Goal: Check status: Check status

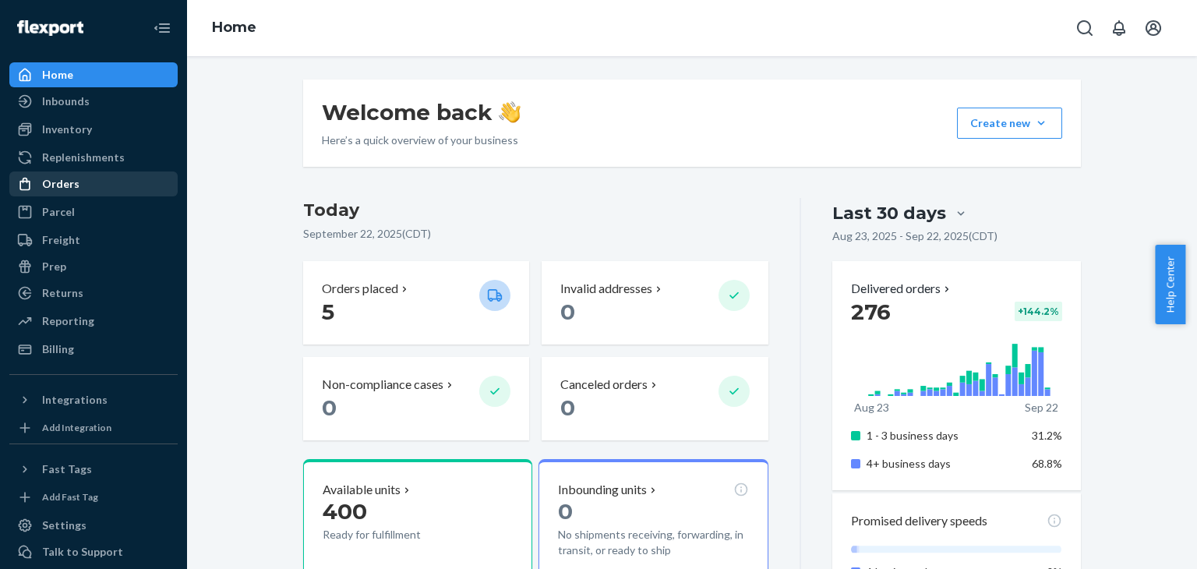
click at [69, 177] on div "Orders" at bounding box center [60, 184] width 37 height 16
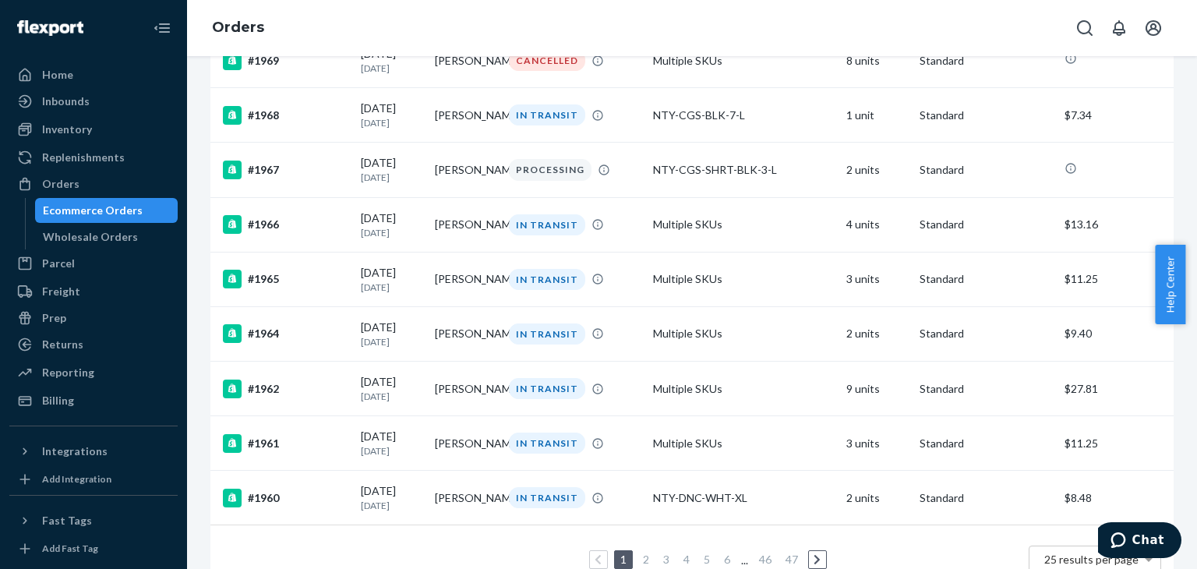
scroll to position [1146, 0]
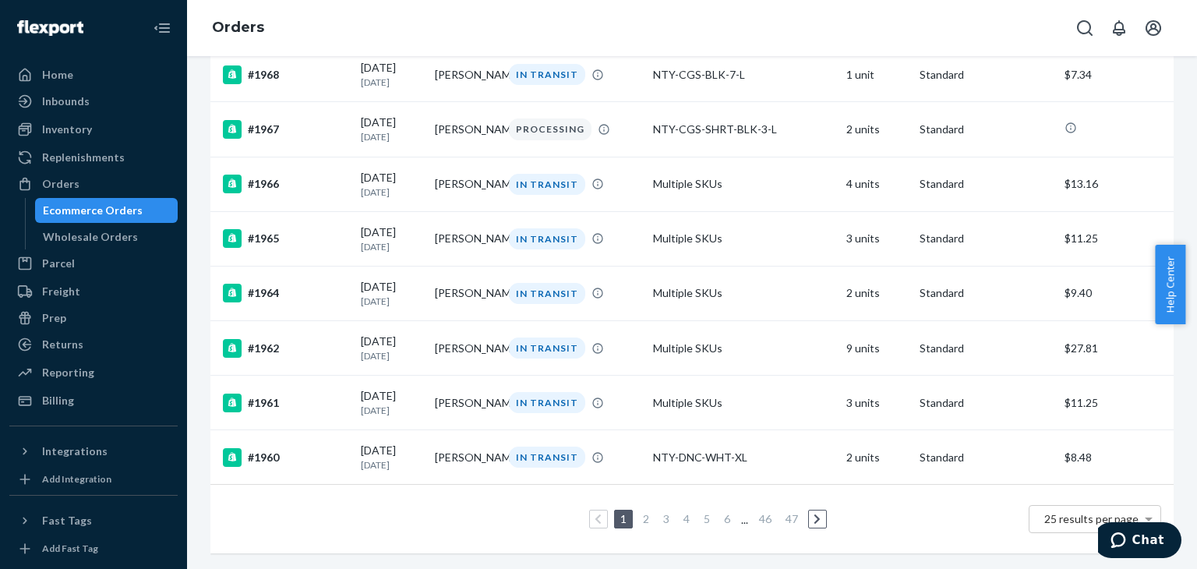
click at [643, 512] on link "2" at bounding box center [646, 518] width 12 height 13
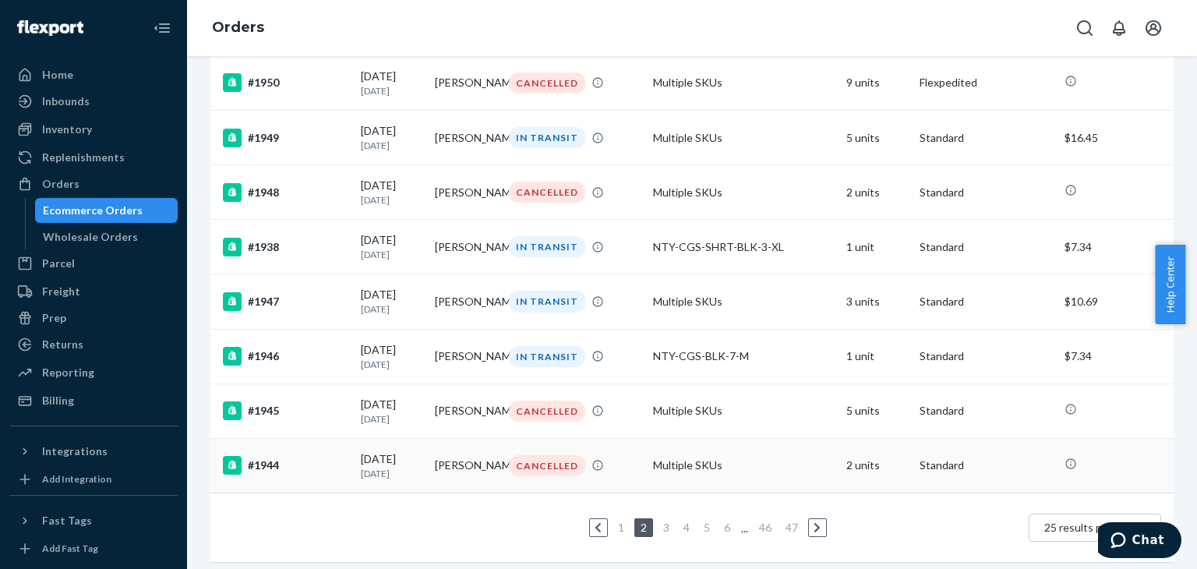
scroll to position [1146, 0]
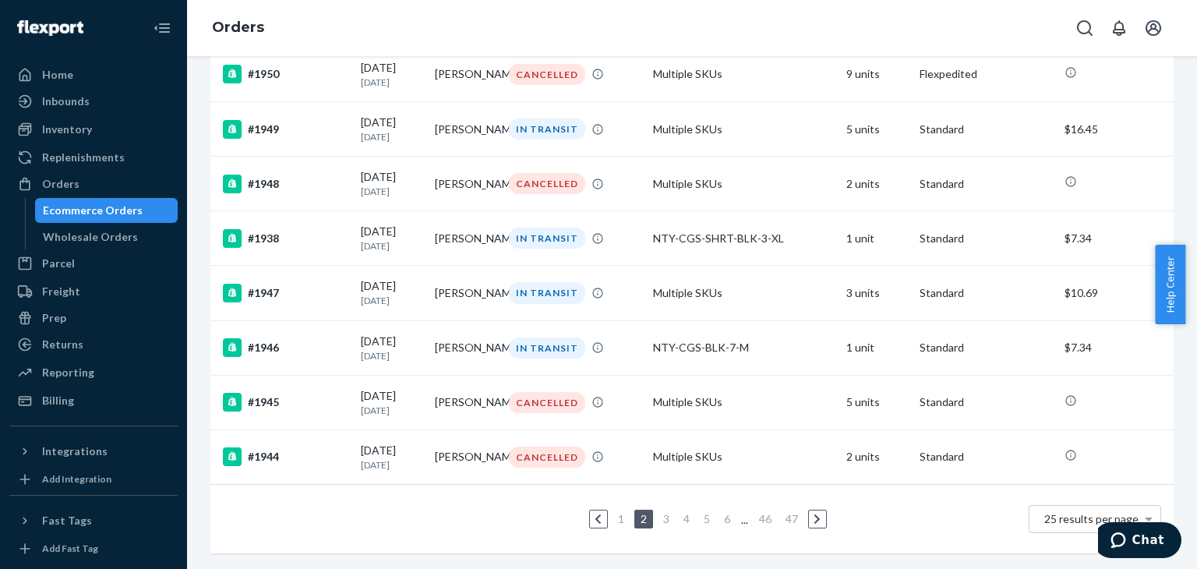
click at [663, 512] on link "3" at bounding box center [666, 518] width 12 height 13
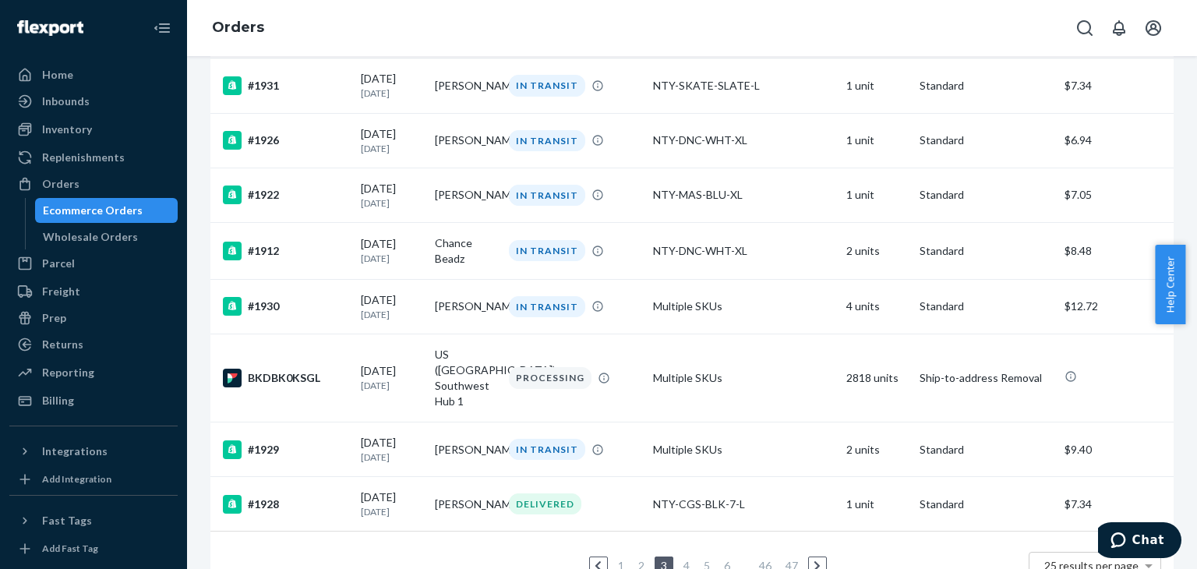
scroll to position [1166, 0]
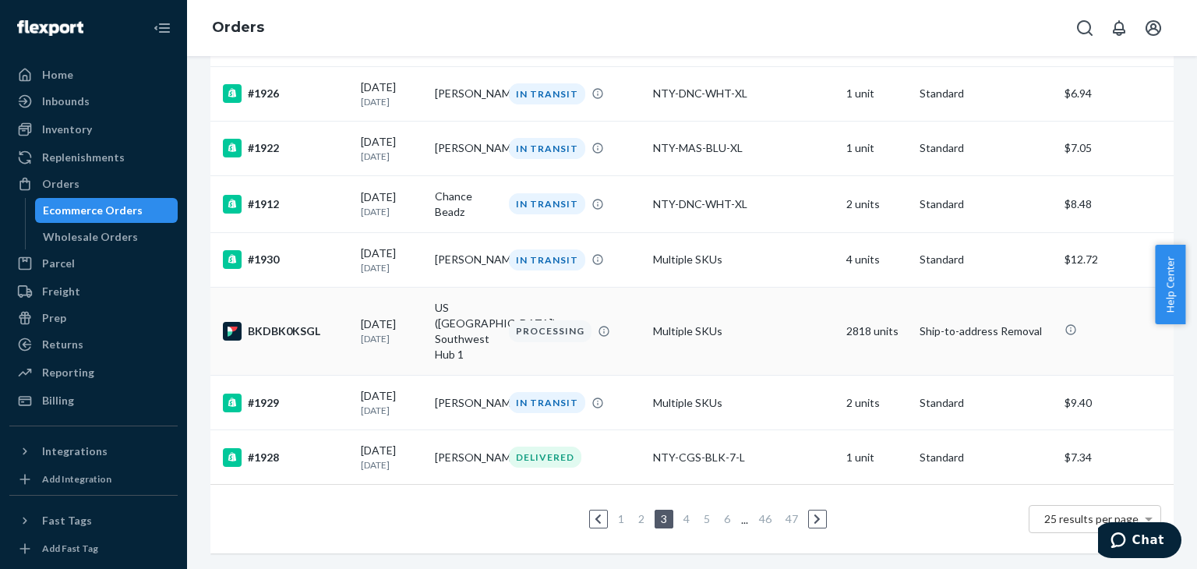
click at [287, 325] on div "BKDBK0KSGL" at bounding box center [285, 331] width 125 height 19
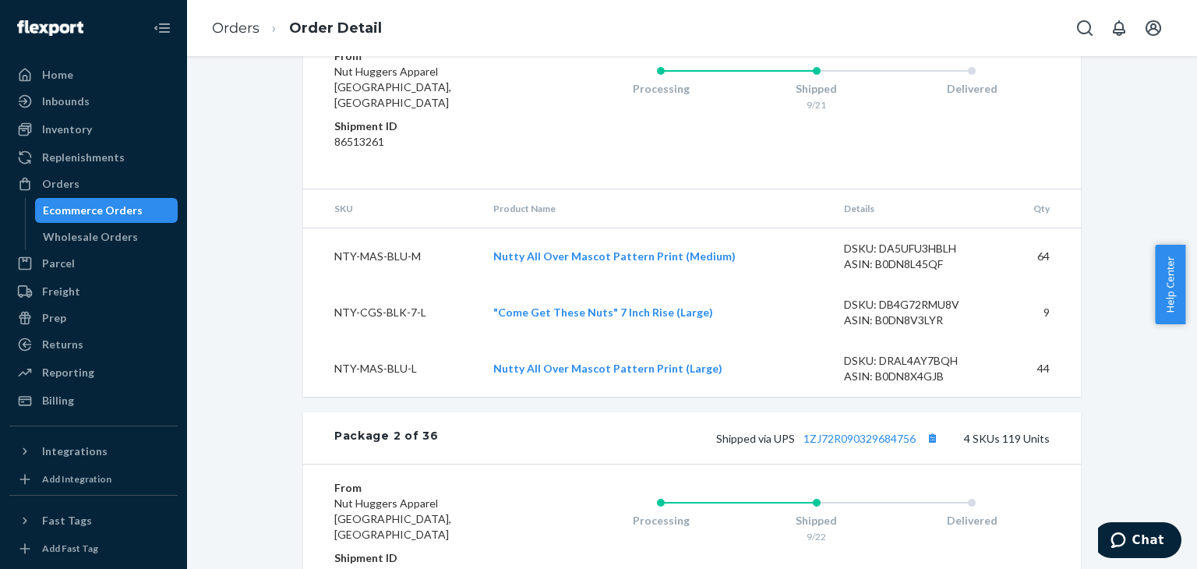
scroll to position [2806, 0]
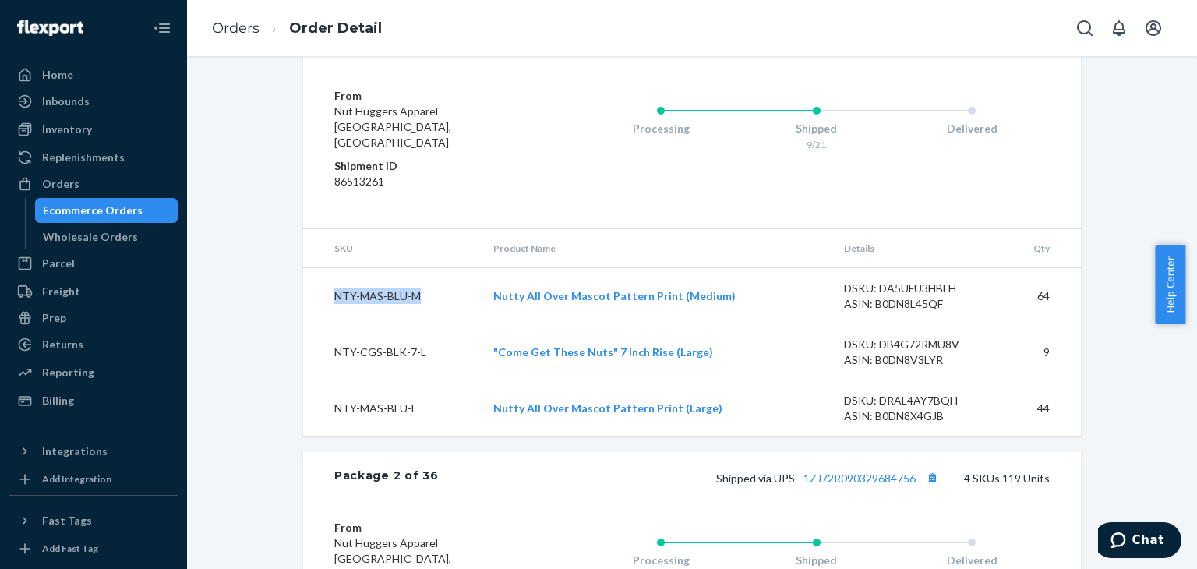
drag, startPoint x: 416, startPoint y: 327, endPoint x: 331, endPoint y: 334, distance: 85.2
click at [331, 325] on td "NTY-MAS-BLU-M" at bounding box center [392, 296] width 178 height 57
copy td "NTY-MAS-BLU-M"
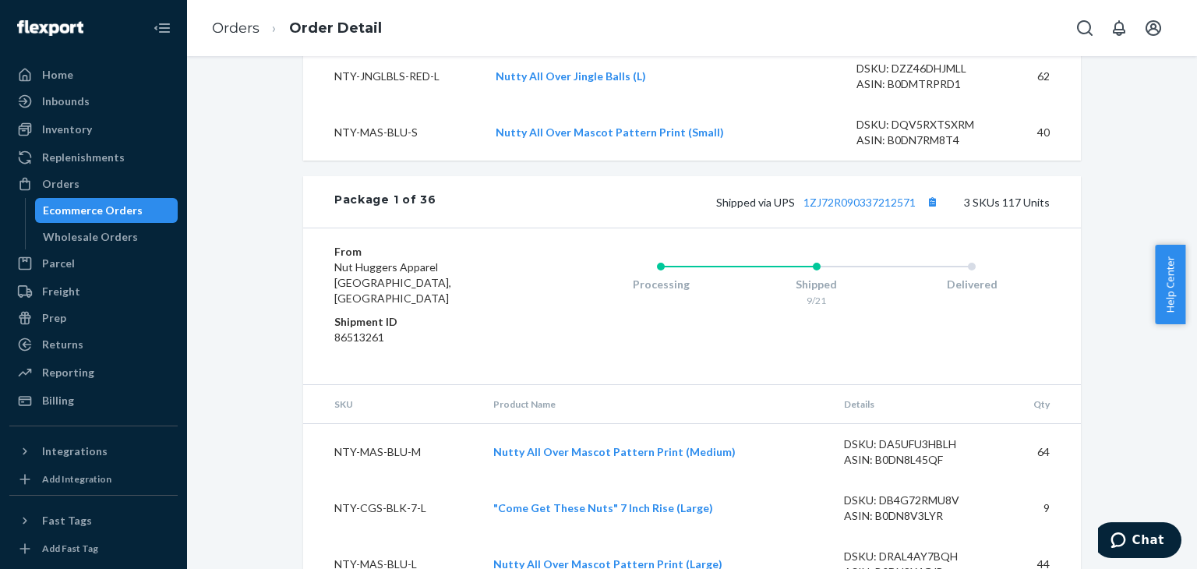
scroll to position [2480, 0]
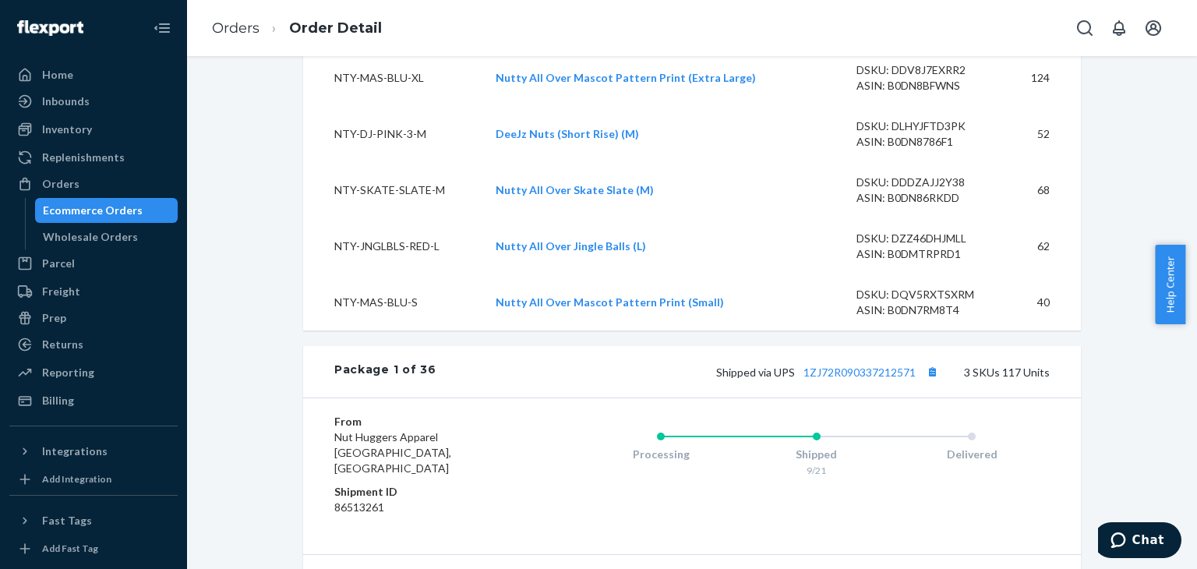
drag, startPoint x: 328, startPoint y: 279, endPoint x: 1080, endPoint y: 321, distance: 753.2
copy thead "SKU Product Name Details Qty"
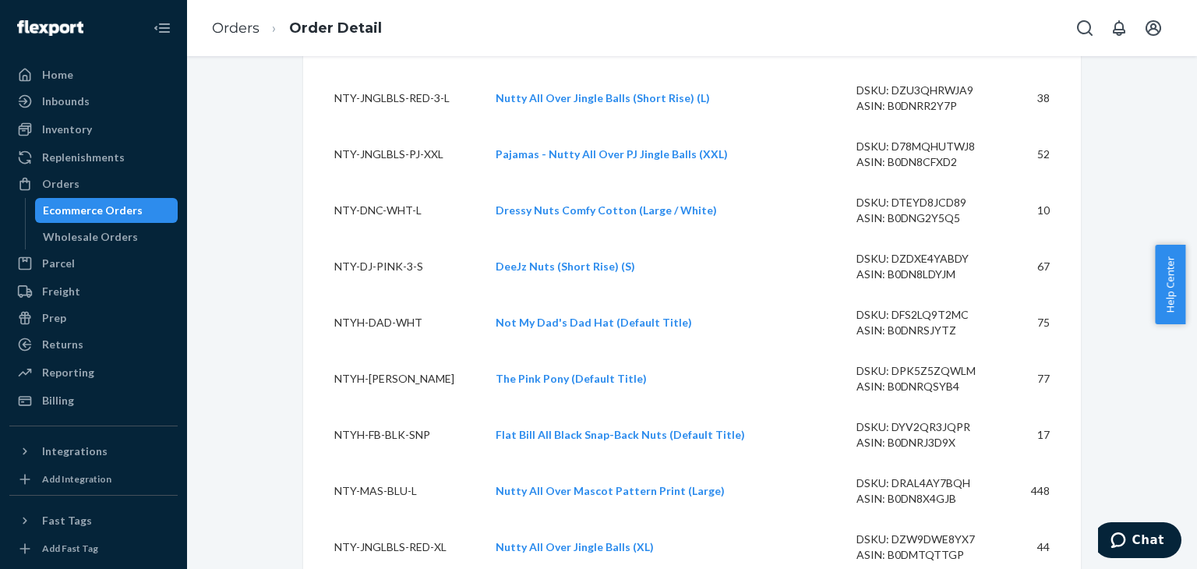
scroll to position [1545, 0]
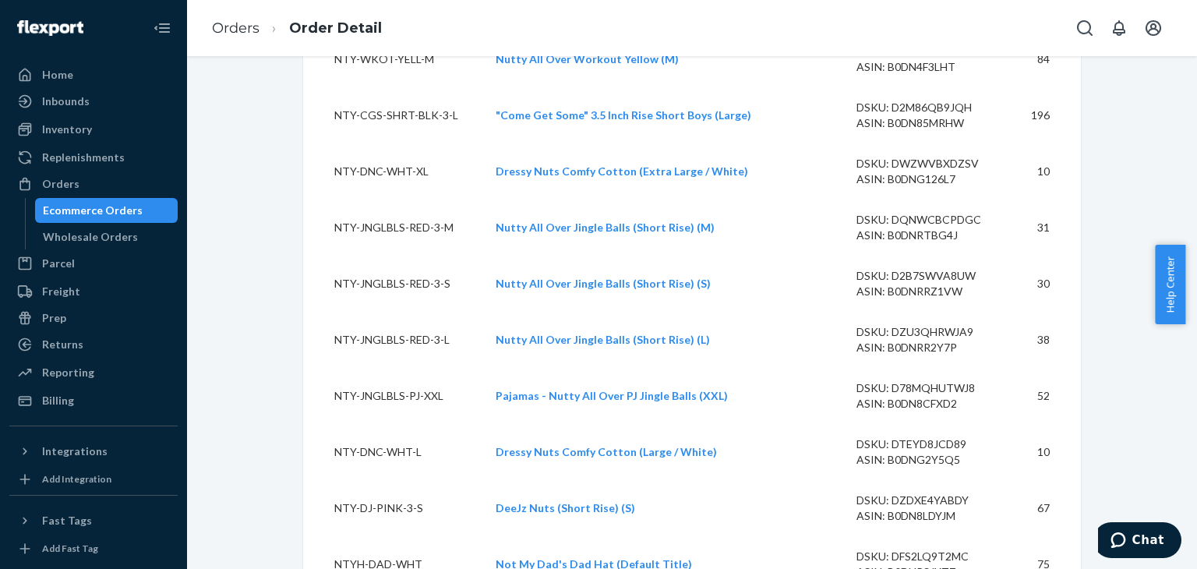
click at [611, 200] on td "Dressy Nuts Comfy Cotton (Extra Large / White)" at bounding box center [663, 171] width 361 height 56
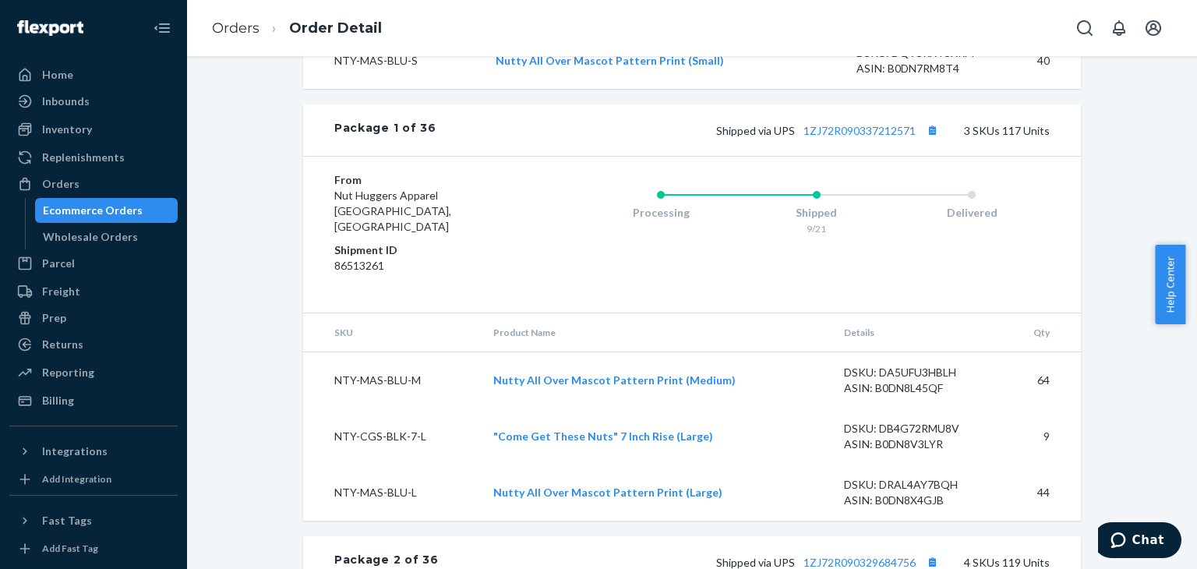
scroll to position [2687, 0]
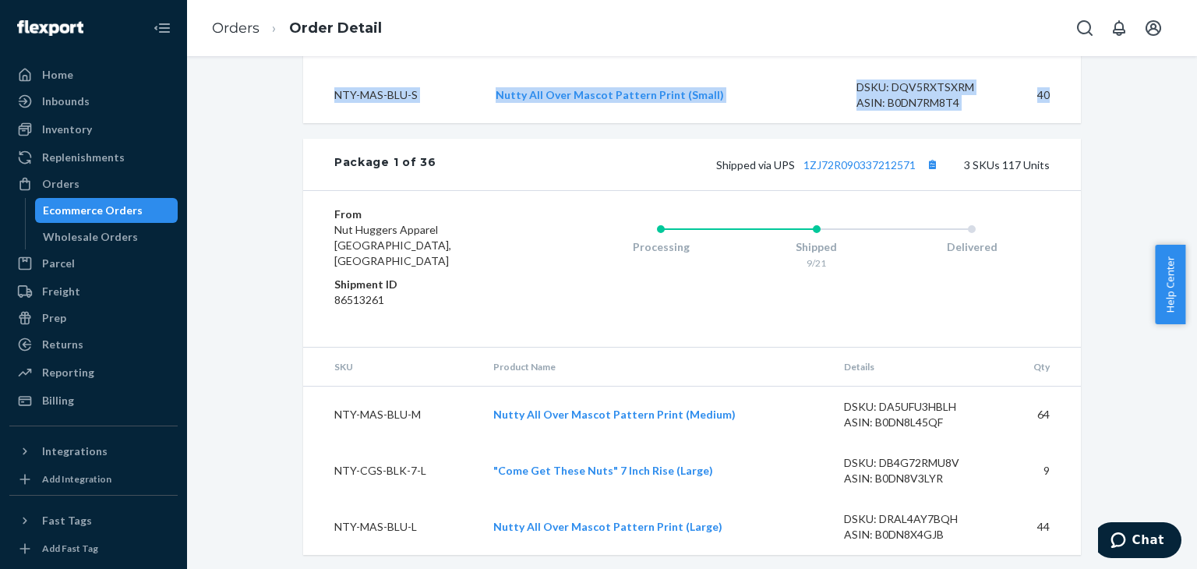
drag, startPoint x: 328, startPoint y: 205, endPoint x: 1056, endPoint y: 154, distance: 729.7
copy tbody "NTY-JNGLBLS-PJ-S Pajamas - Nutty All Over PJ Jingle Balls (S) DSKU: DAXFQV69FSL…"
